Goal: Transaction & Acquisition: Purchase product/service

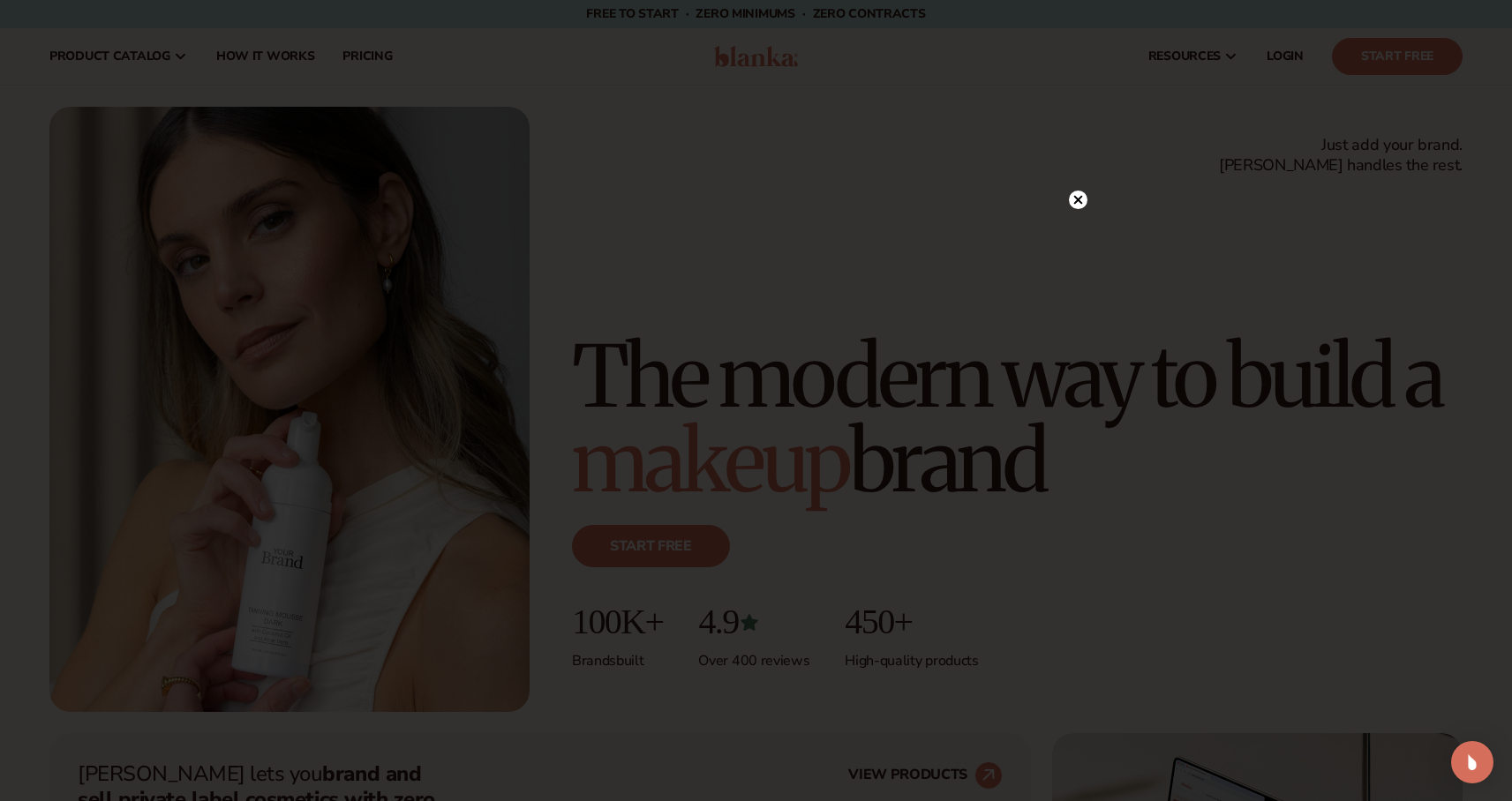
click at [1079, 202] on icon at bounding box center [1077, 199] width 9 height 9
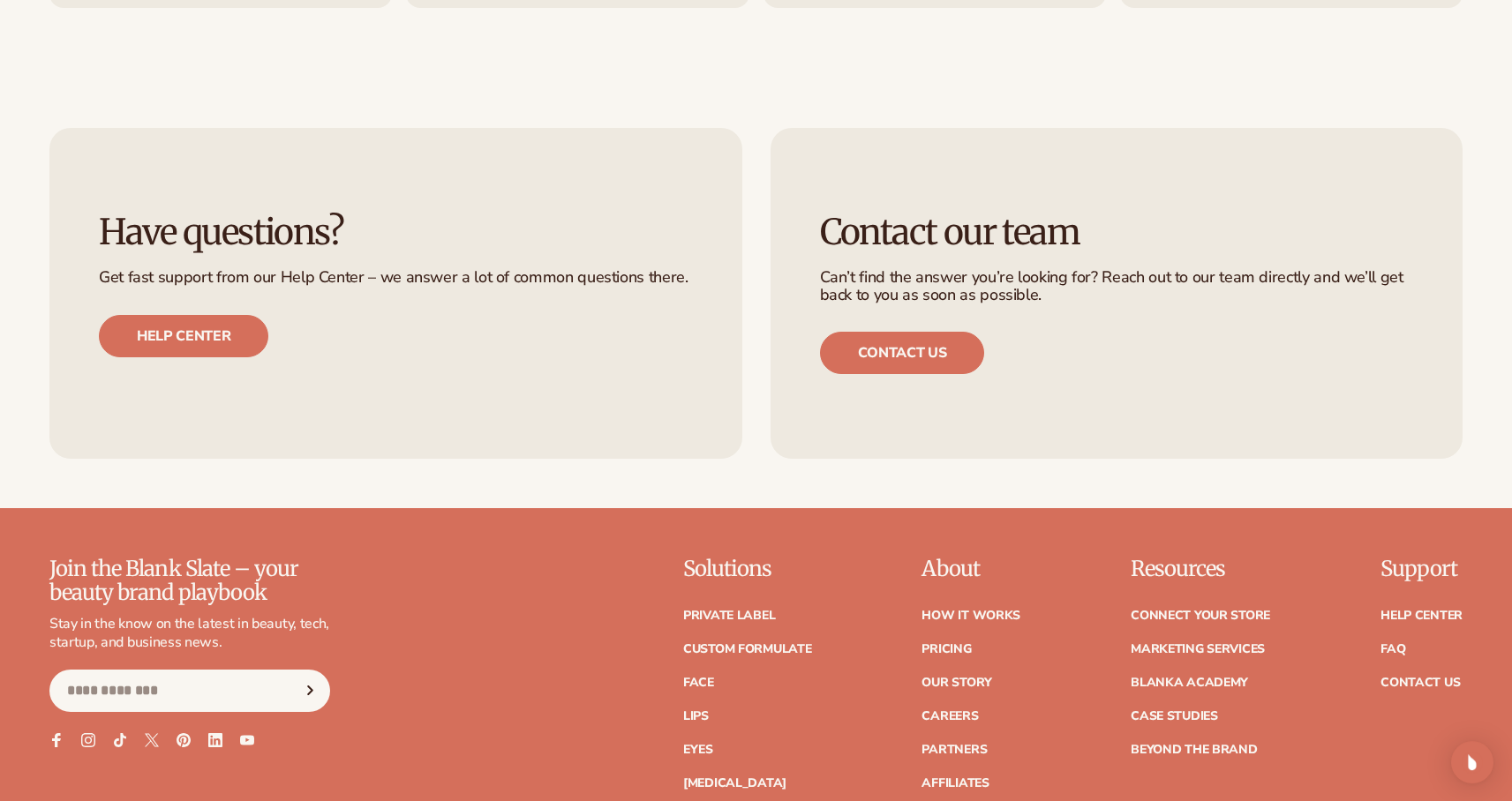
scroll to position [7550, 0]
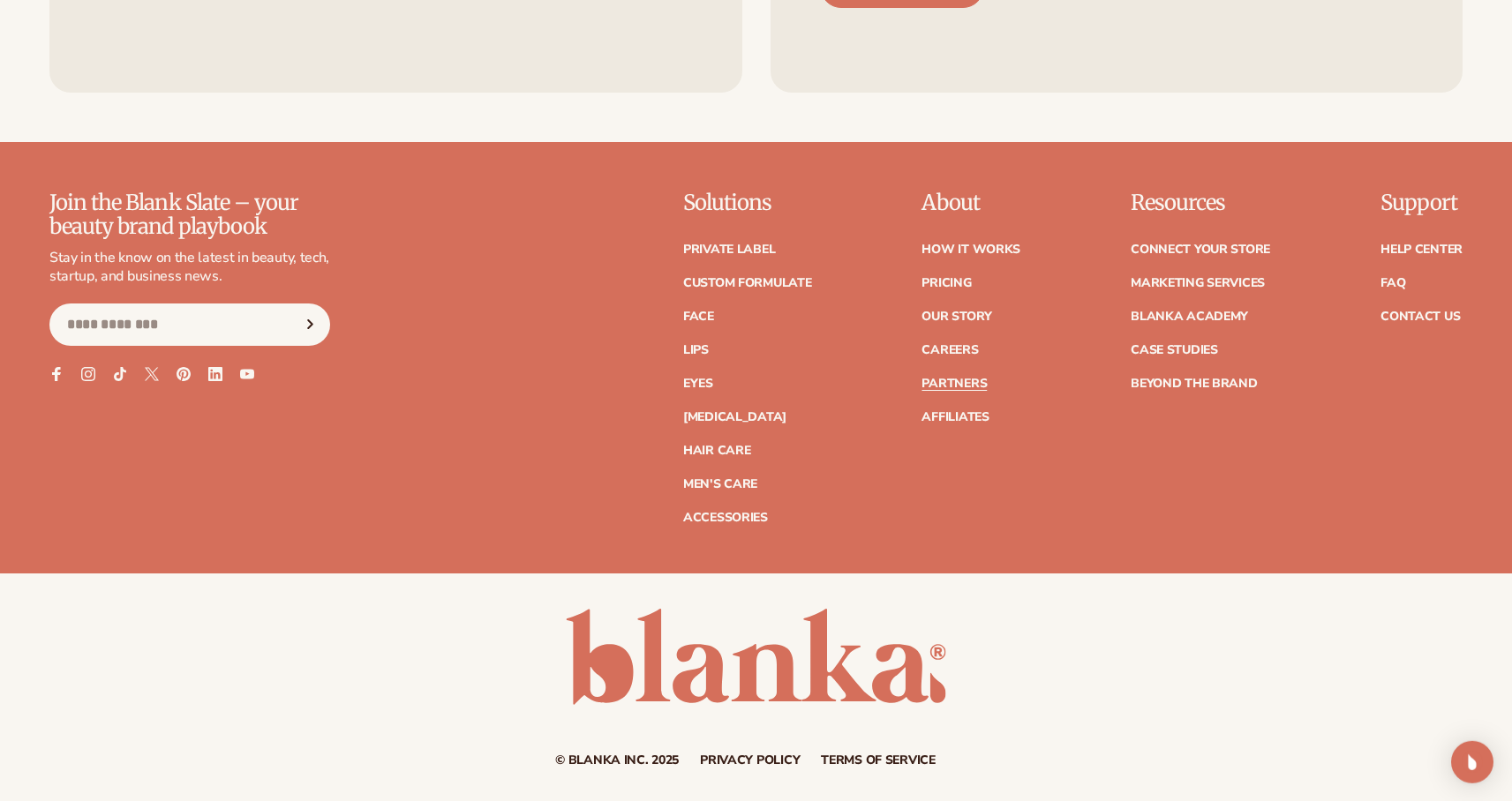
click at [945, 381] on link "Partners" at bounding box center [953, 383] width 65 height 13
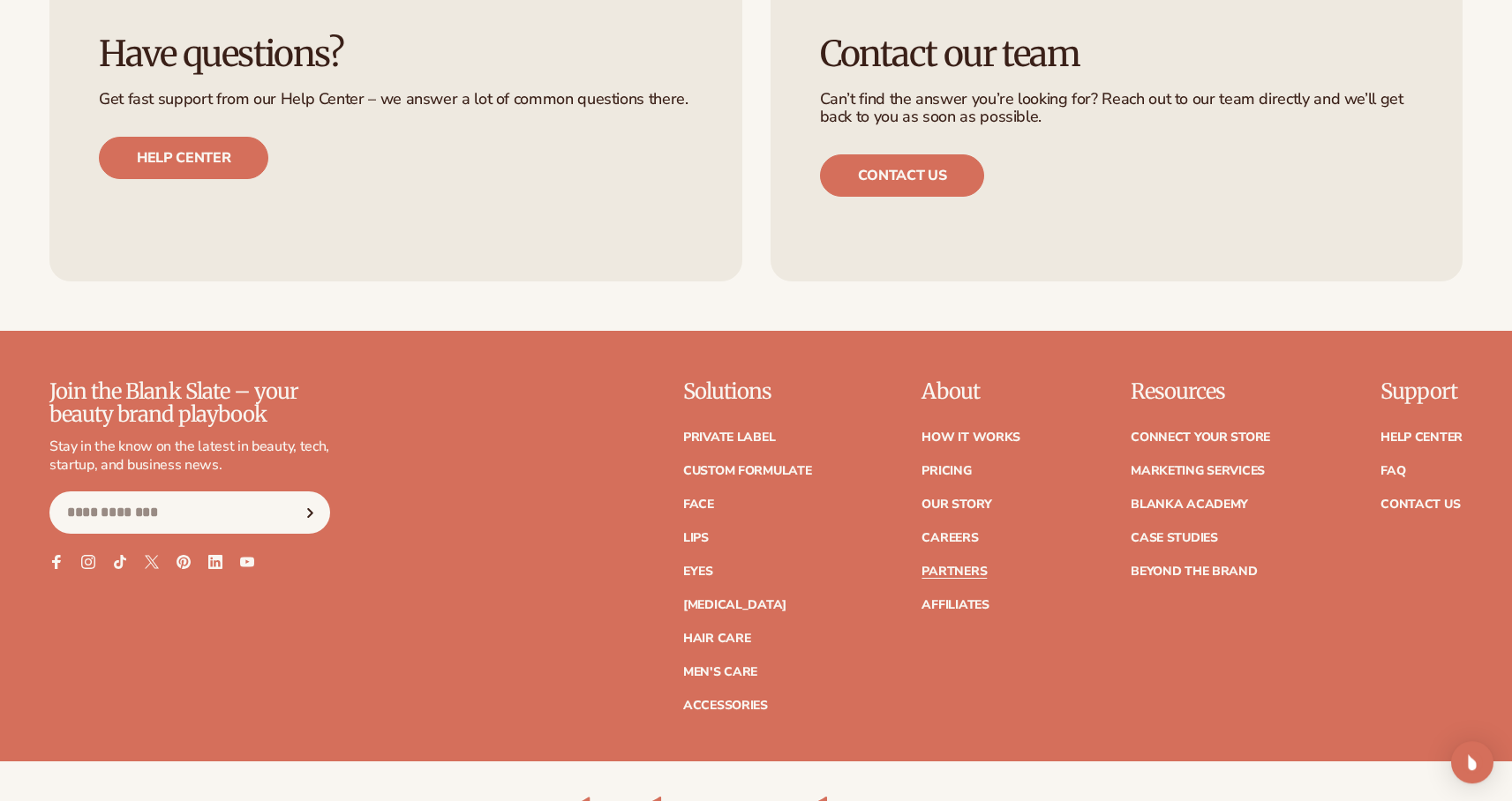
scroll to position [2975, 0]
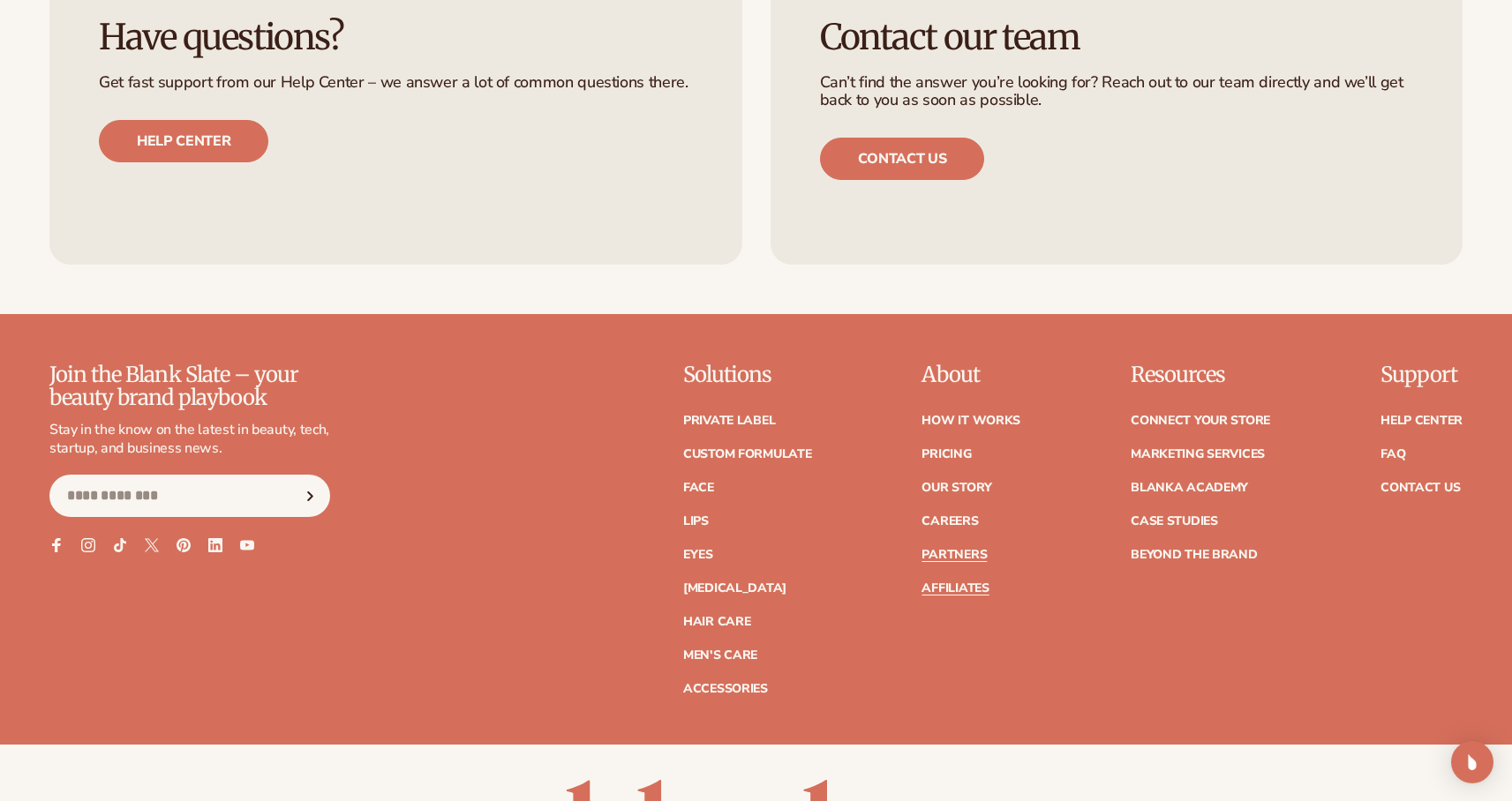
click at [961, 582] on link "Affiliates" at bounding box center [954, 588] width 67 height 13
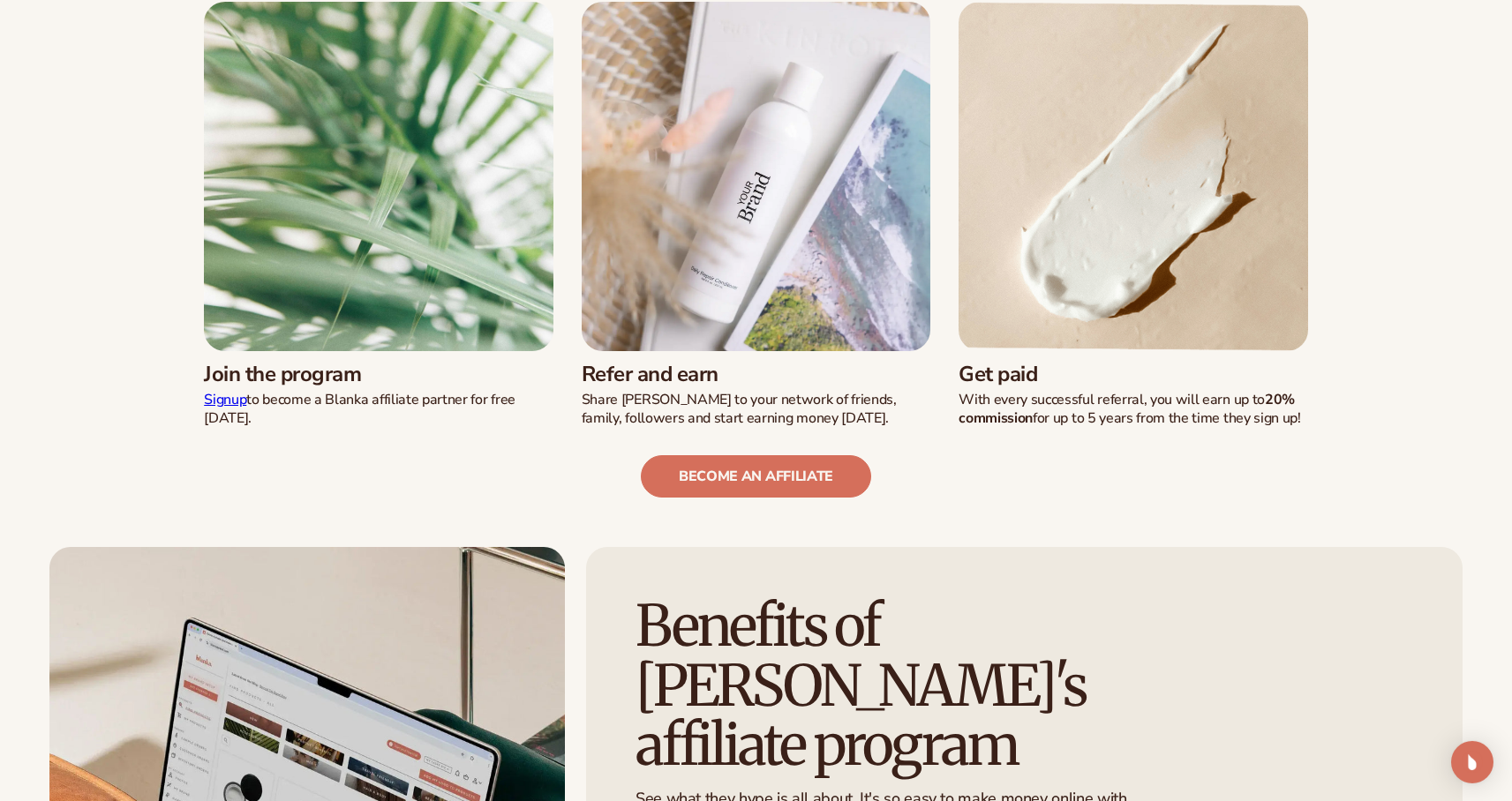
scroll to position [559, 0]
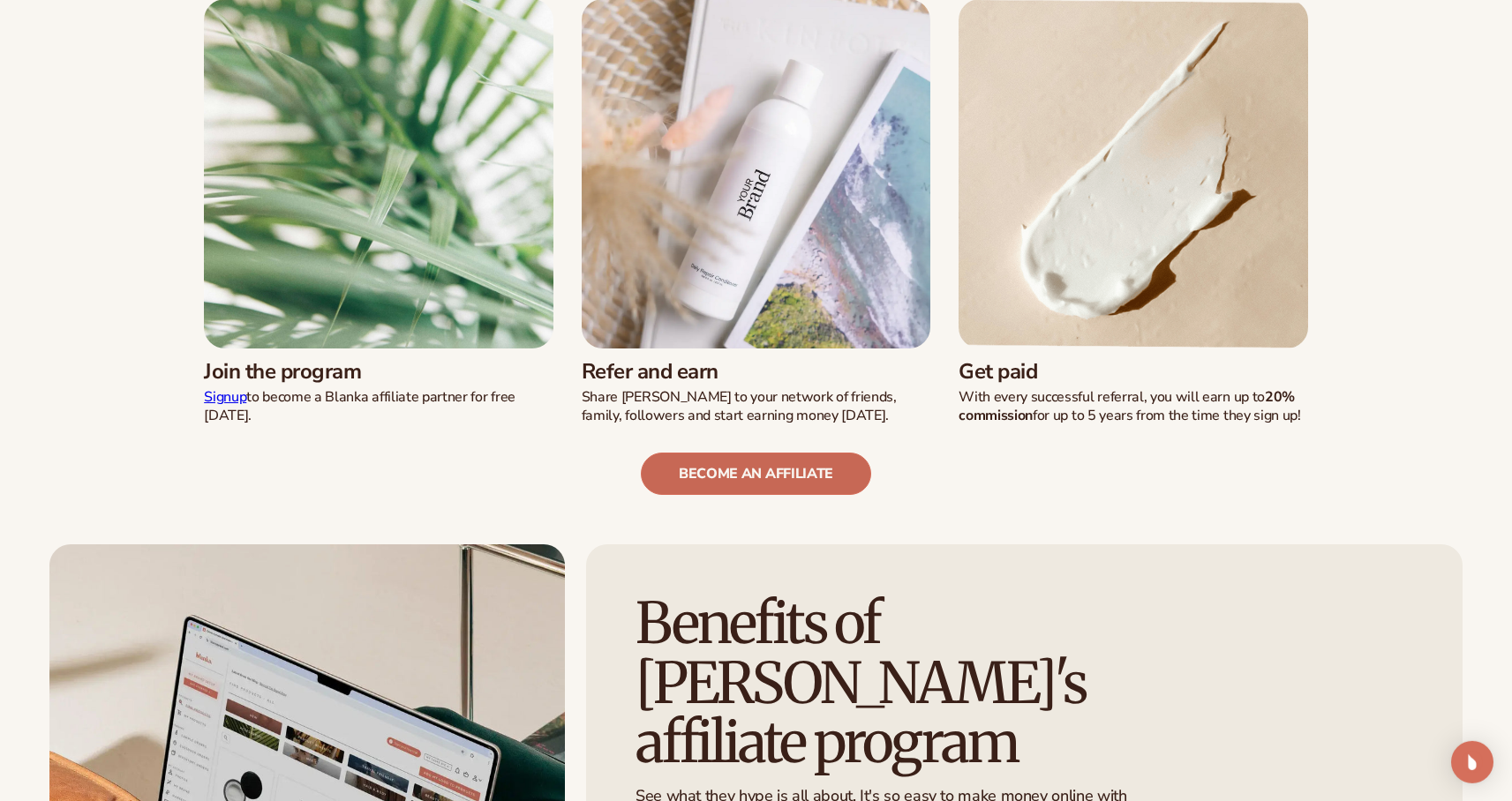
click at [756, 463] on link "become an affiliate" at bounding box center [756, 473] width 230 height 42
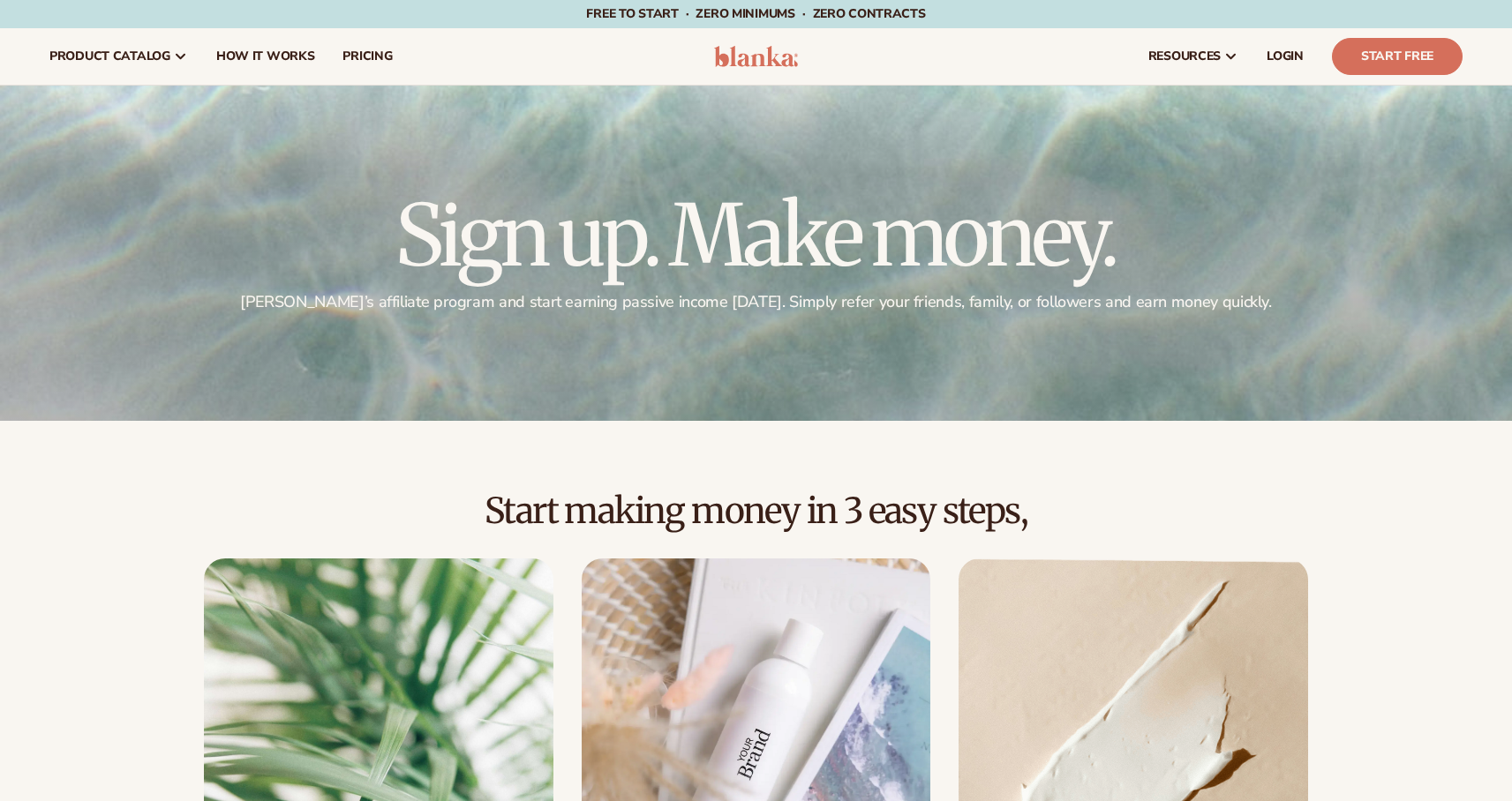
scroll to position [559, 0]
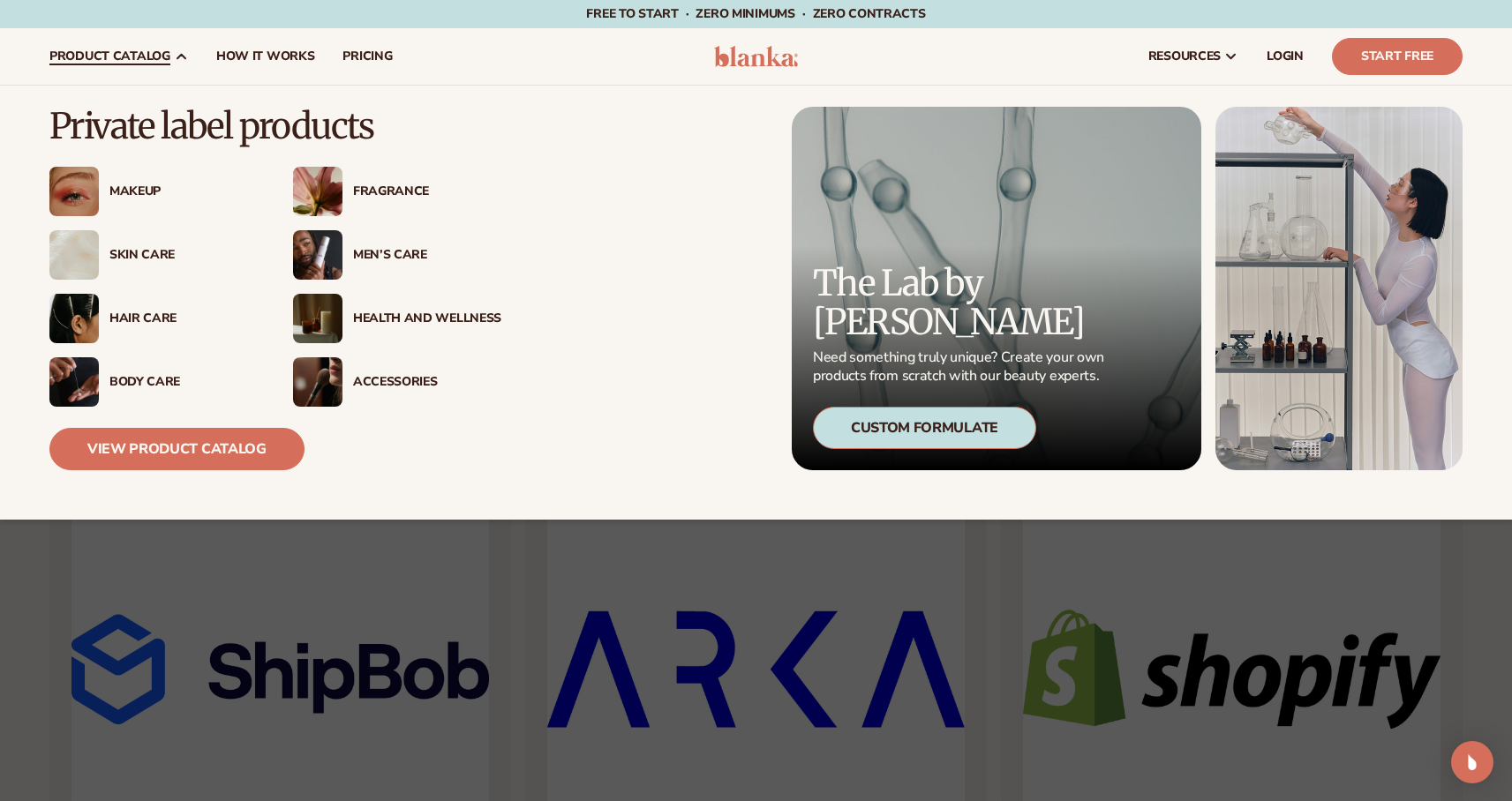
click at [141, 193] on div "Makeup" at bounding box center [183, 191] width 148 height 15
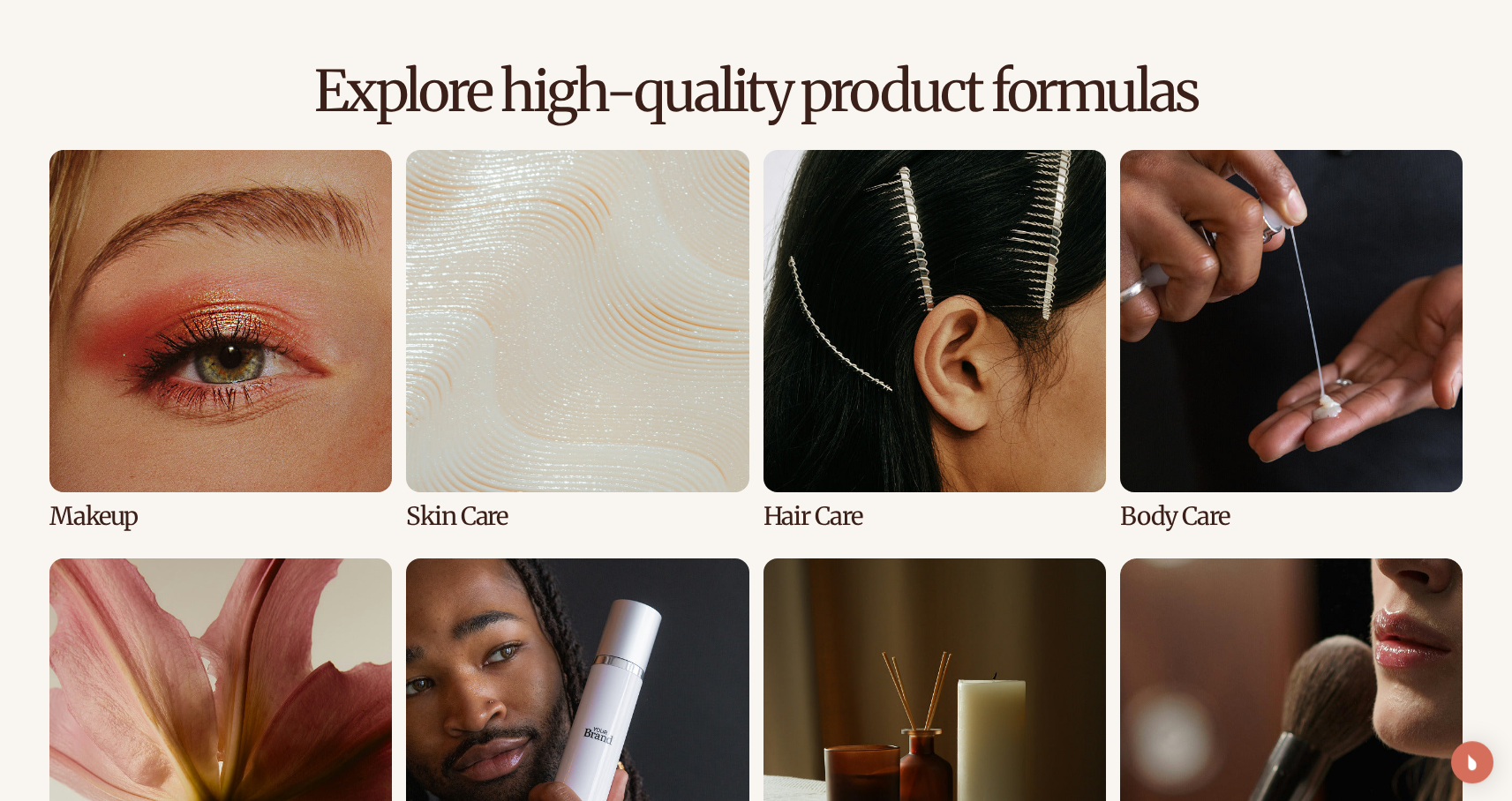
scroll to position [1182, 0]
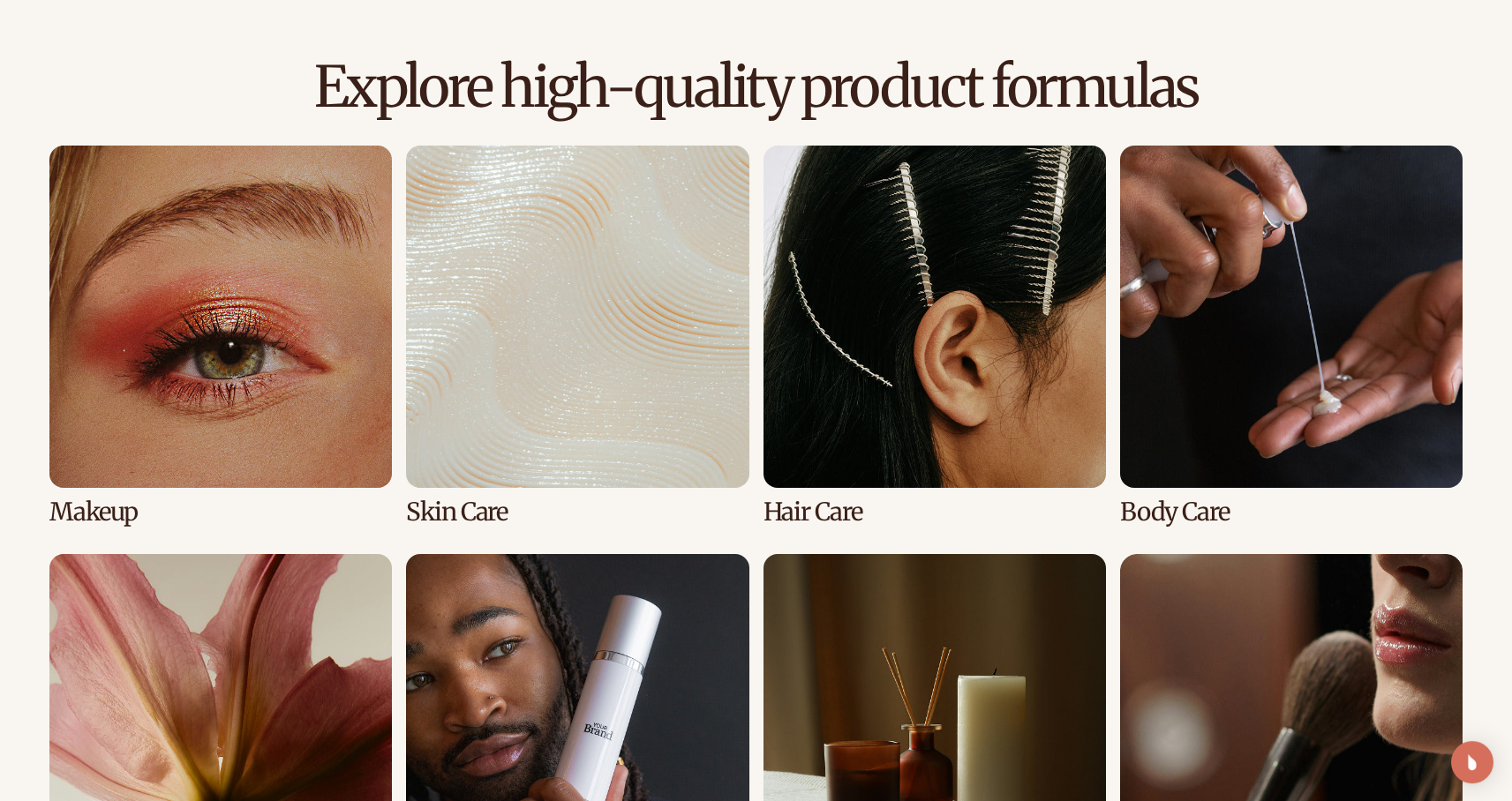
click at [897, 295] on link "3 / 8" at bounding box center [934, 335] width 342 height 380
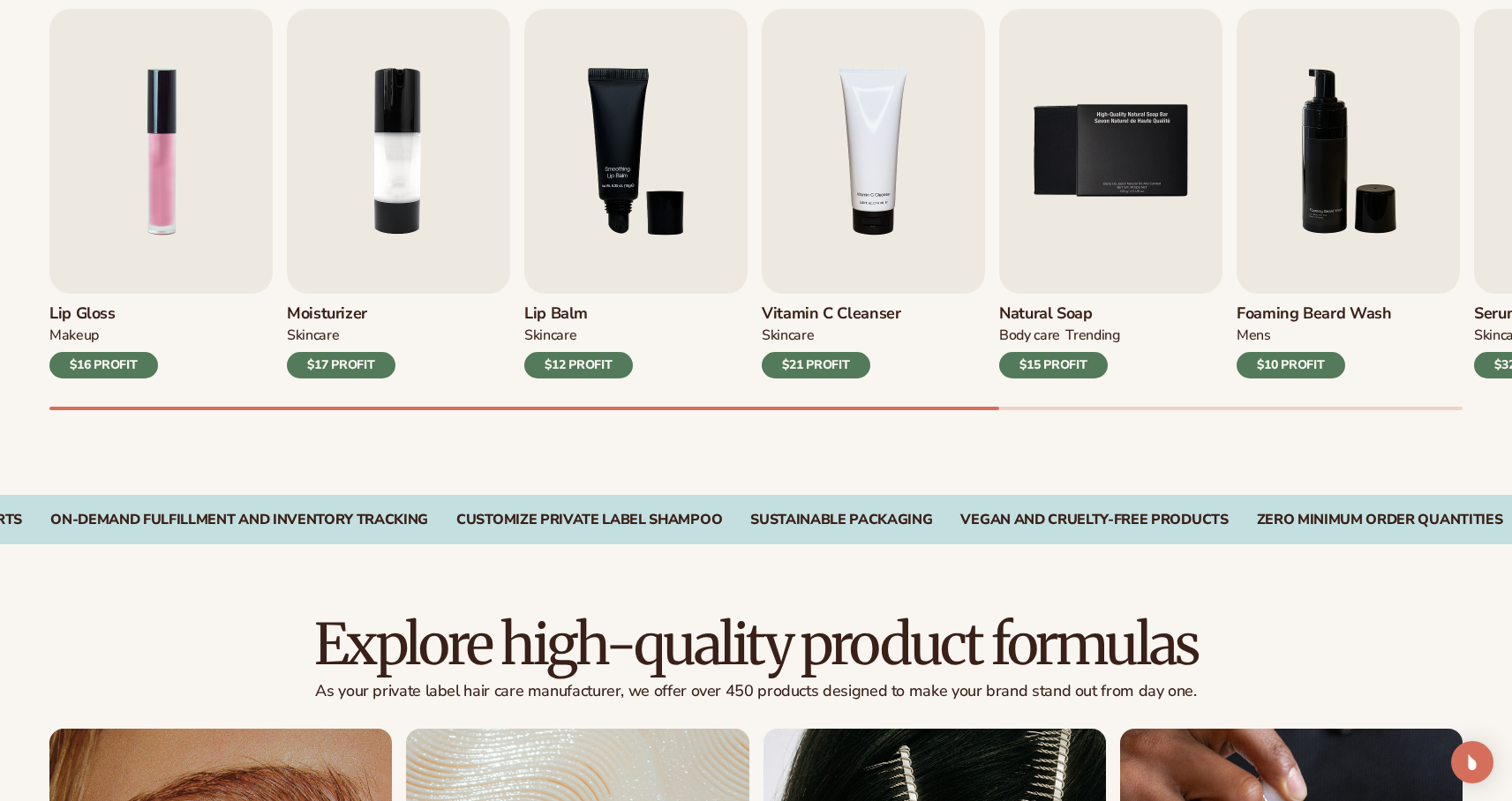
scroll to position [631, 0]
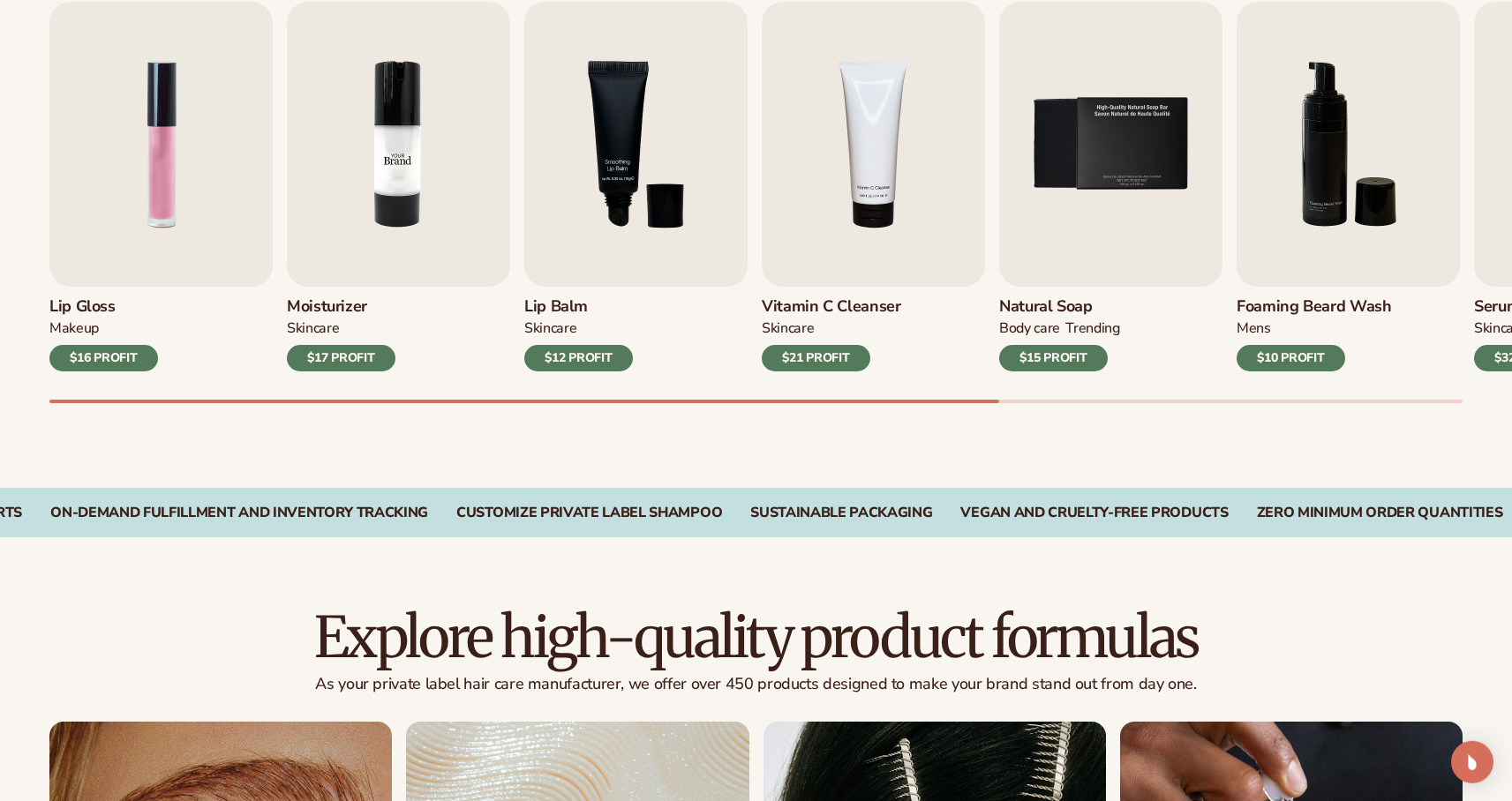
click at [481, 152] on img "2 / 9" at bounding box center [398, 144] width 223 height 285
click at [404, 130] on img "2 / 9" at bounding box center [398, 144] width 223 height 285
click at [355, 357] on div "$17 PROFIT" at bounding box center [340, 358] width 108 height 26
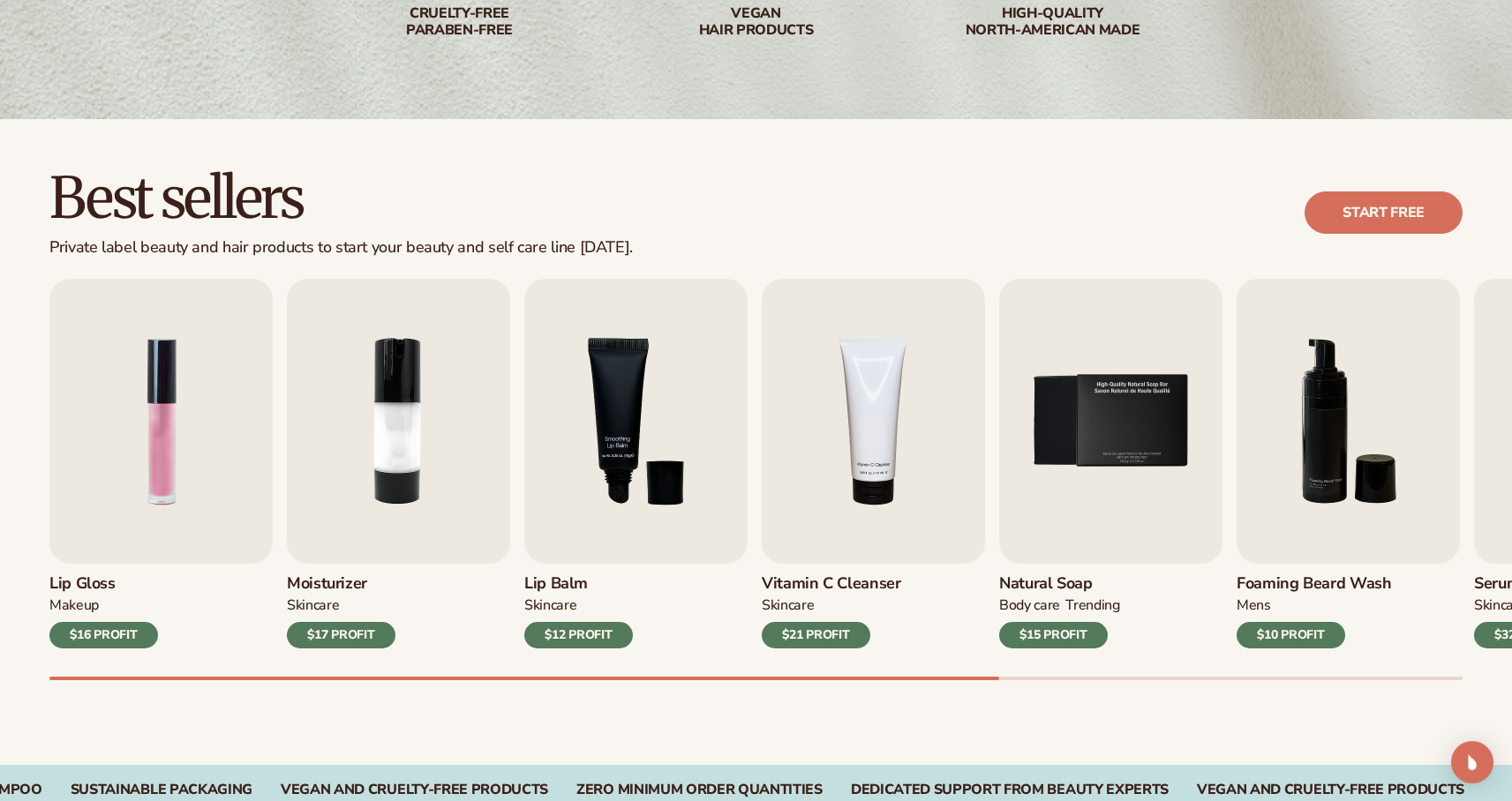
scroll to position [357, 0]
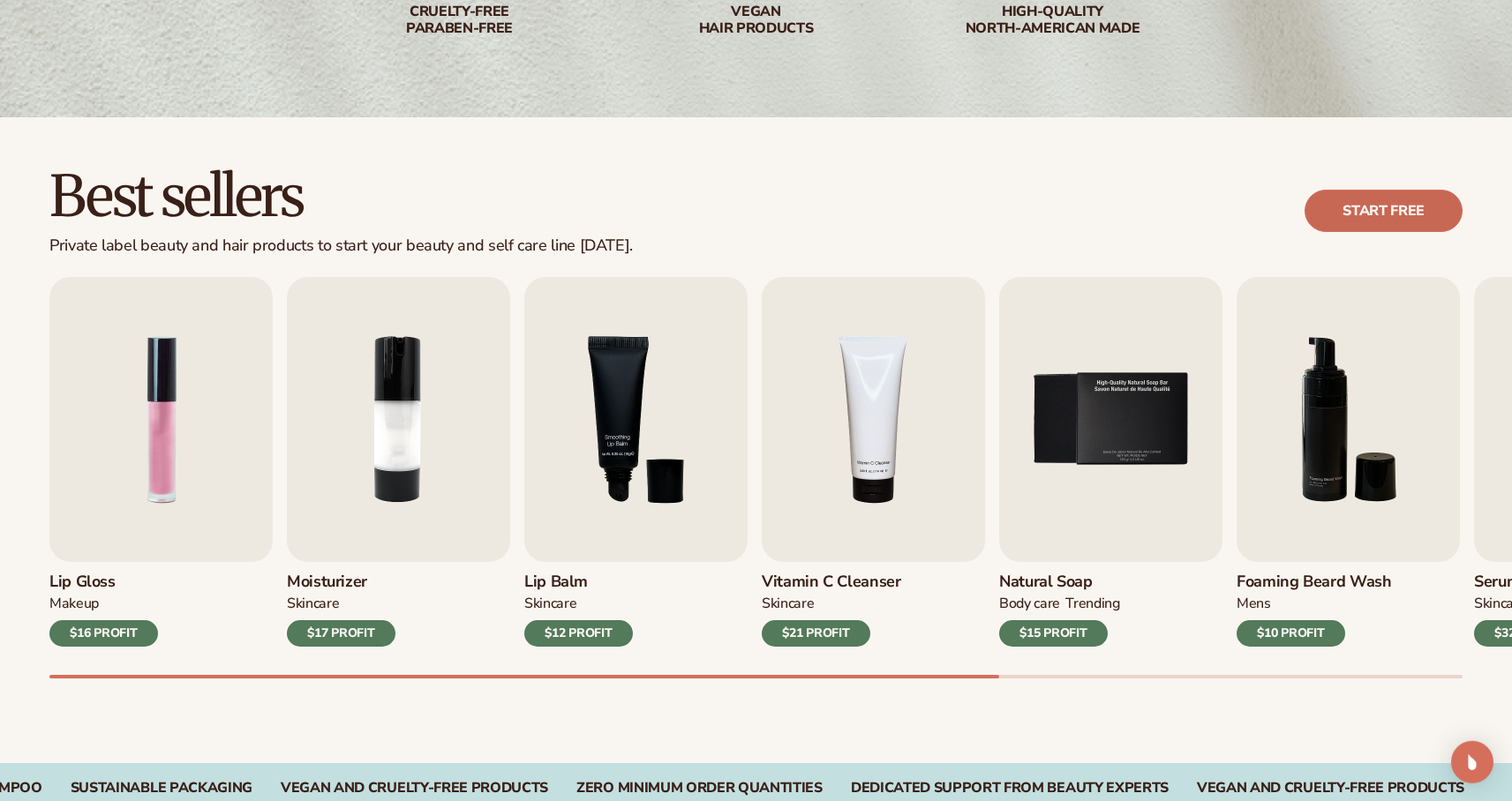
click at [1377, 214] on link "Start free" at bounding box center [1383, 210] width 158 height 42
